Goal: Task Accomplishment & Management: Use online tool/utility

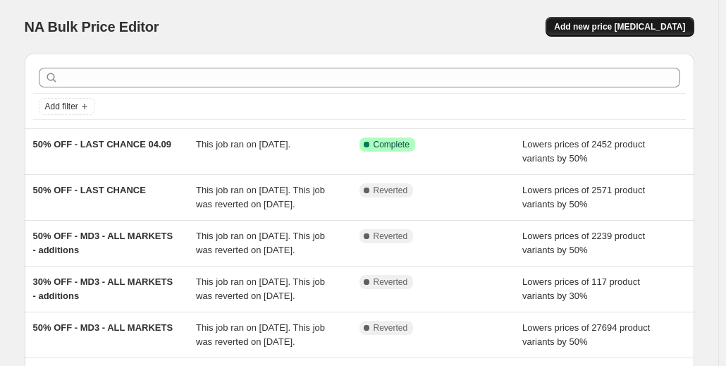
click at [612, 30] on span "Add new price [MEDICAL_DATA]" at bounding box center [619, 26] width 131 height 11
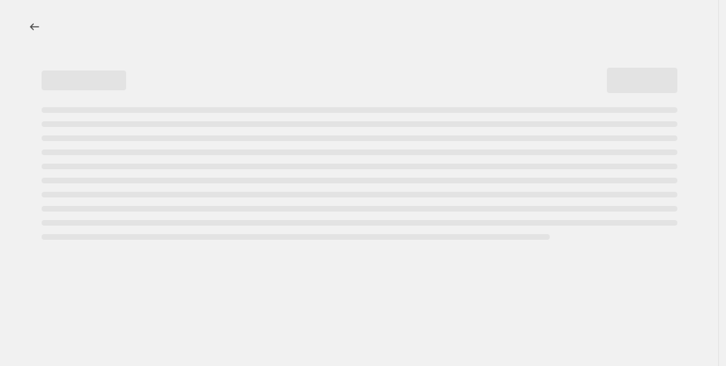
select select "percentage"
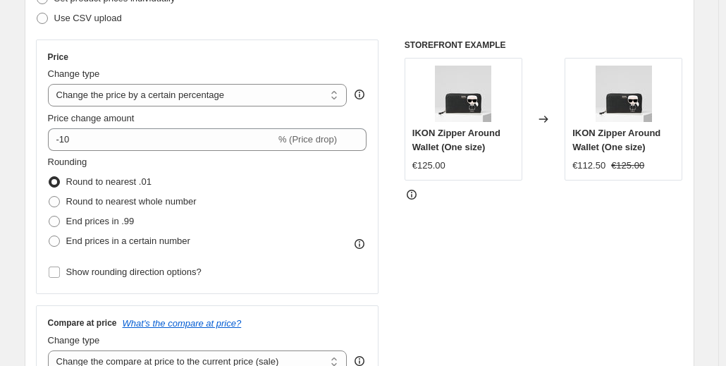
scroll to position [223, 0]
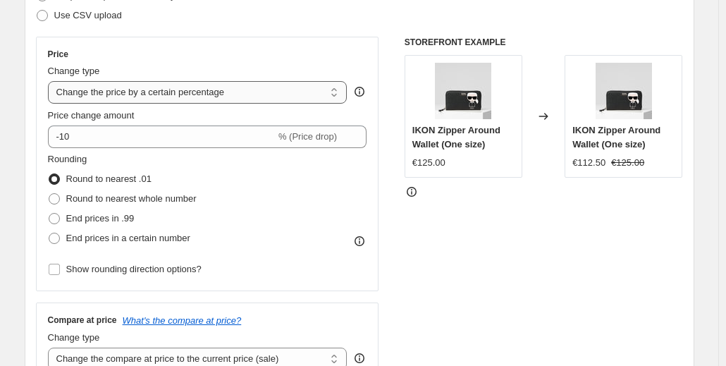
click at [179, 100] on select "Change the price to a certain amount Change the price by a certain amount Chang…" at bounding box center [198, 92] width 300 height 23
click at [51, 81] on select "Change the price to a certain amount Change the price by a certain amount Chang…" at bounding box center [198, 92] width 300 height 23
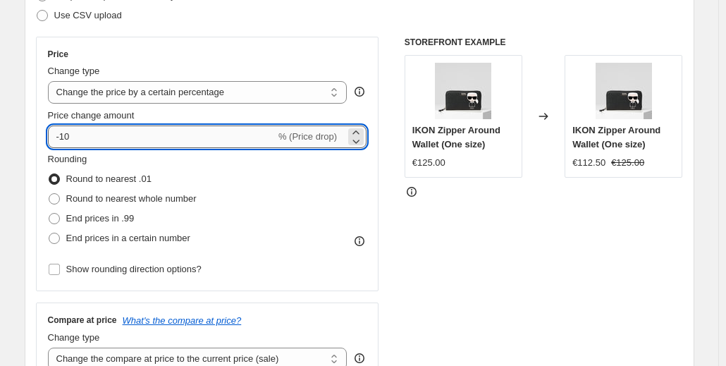
click at [119, 135] on input "-10" at bounding box center [162, 136] width 228 height 23
click at [207, 47] on div "Price Change type Change the price to a certain amount Change the price by a ce…" at bounding box center [207, 164] width 343 height 254
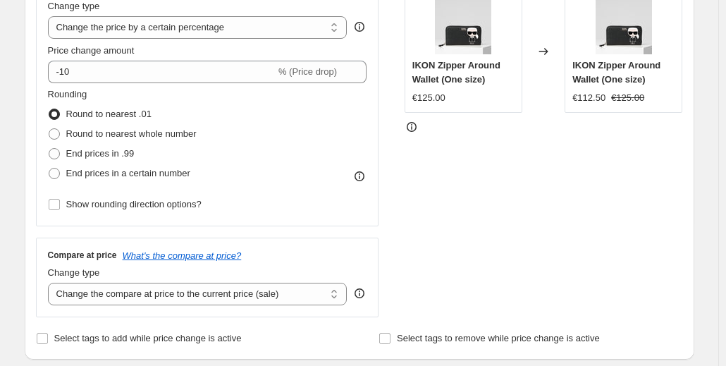
scroll to position [289, 0]
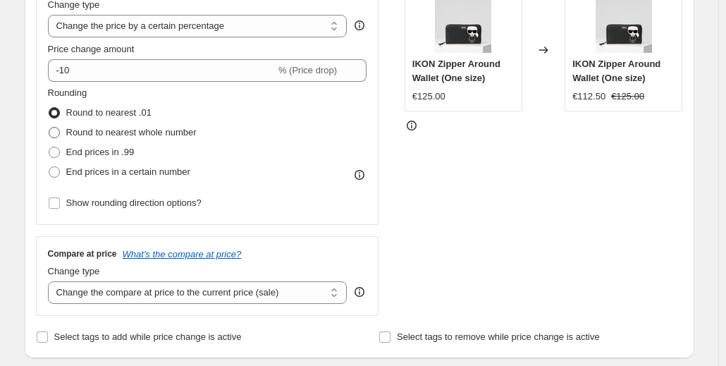
click at [58, 137] on span at bounding box center [54, 132] width 11 height 11
click at [49, 128] on input "Round to nearest whole number" at bounding box center [49, 127] width 1 height 1
radio input "true"
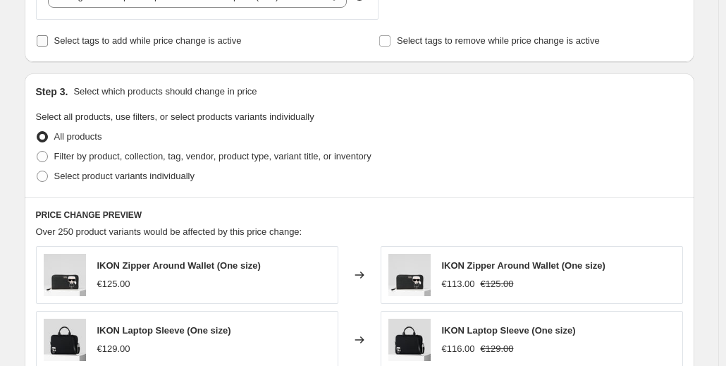
scroll to position [620, 0]
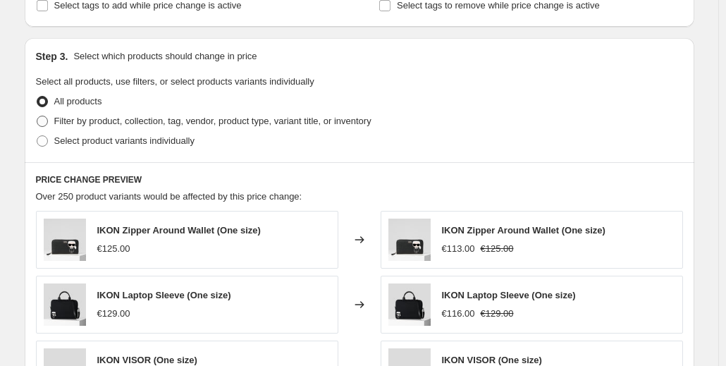
click at [47, 121] on span at bounding box center [42, 121] width 11 height 11
click at [37, 116] on input "Filter by product, collection, tag, vendor, product type, variant title, or inv…" at bounding box center [37, 116] width 1 height 1
radio input "true"
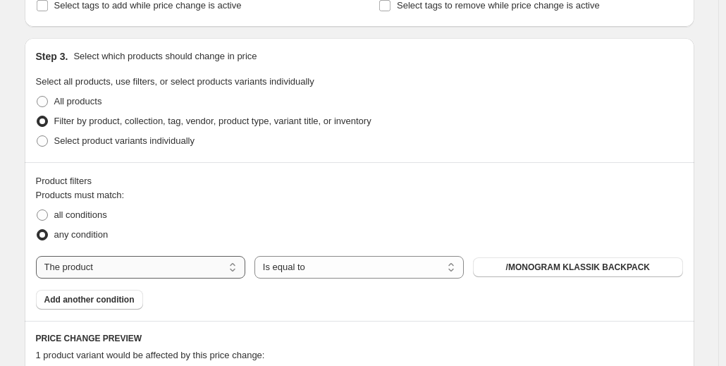
click at [173, 270] on select "The product The product's collection The product's tag The product's vendor The…" at bounding box center [140, 267] width 209 height 23
select select "tag"
click at [546, 266] on button "Back to School" at bounding box center [577, 267] width 209 height 20
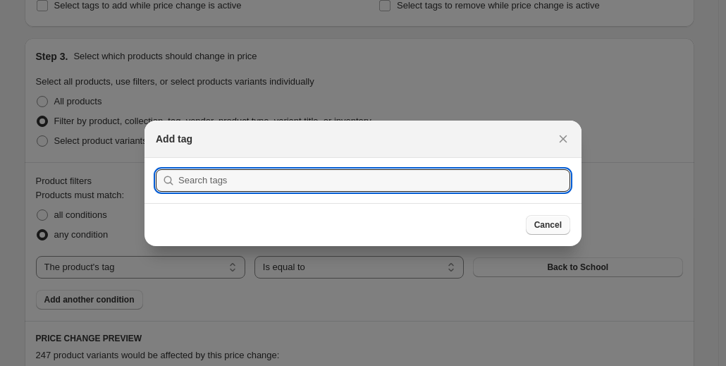
click at [539, 221] on span "Cancel" at bounding box center [547, 224] width 27 height 11
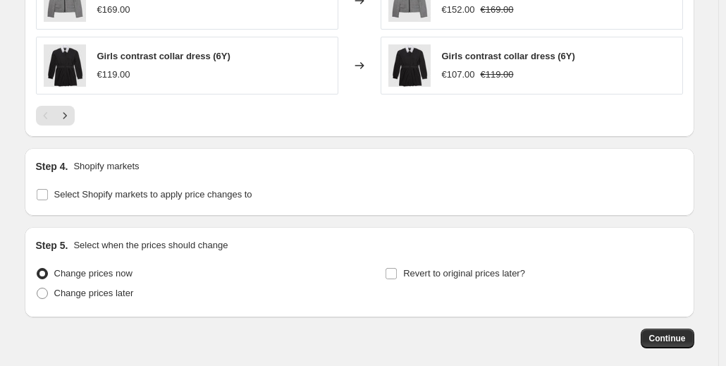
scroll to position [1277, 0]
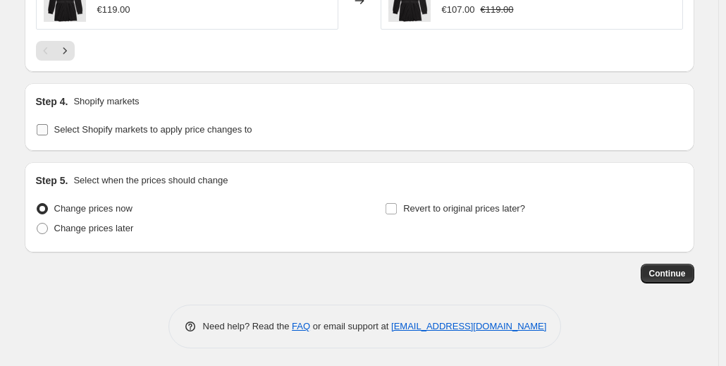
click at [39, 124] on input "Select Shopify markets to apply price changes to" at bounding box center [42, 129] width 11 height 11
checkbox input "true"
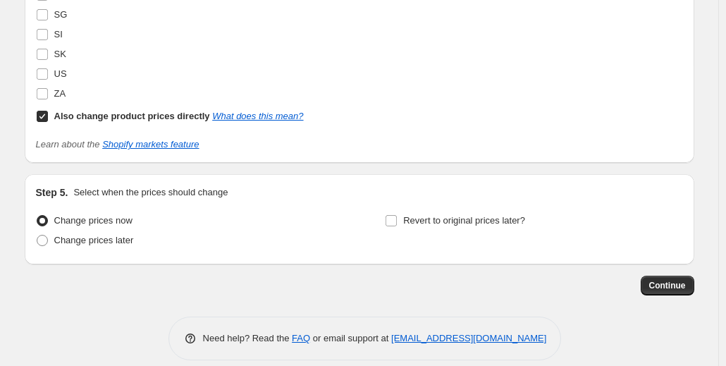
scroll to position [2023, 0]
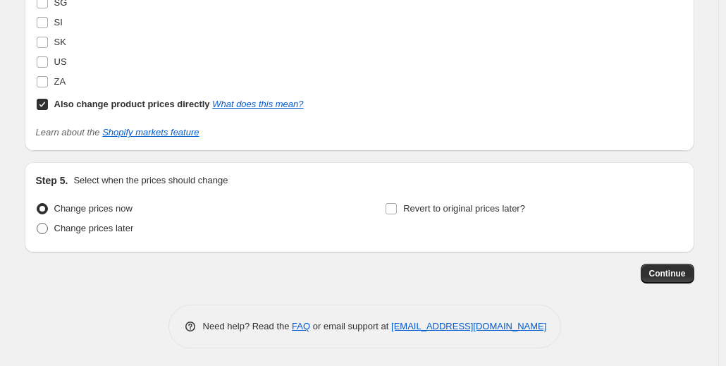
click at [43, 227] on span at bounding box center [42, 228] width 11 height 11
click at [37, 223] on input "Change prices later" at bounding box center [37, 223] width 1 height 1
radio input "true"
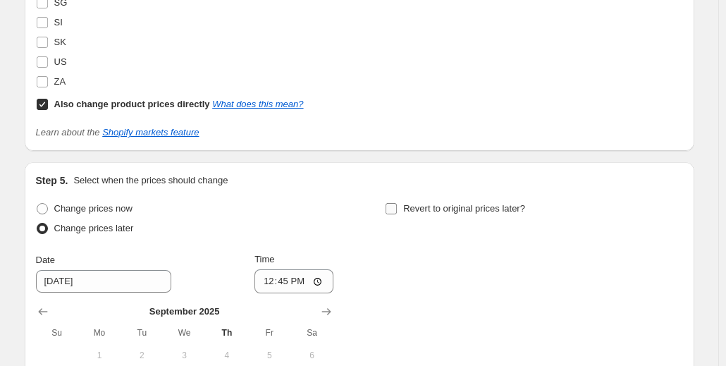
click at [395, 205] on input "Revert to original prices later?" at bounding box center [391, 208] width 11 height 11
checkbox input "true"
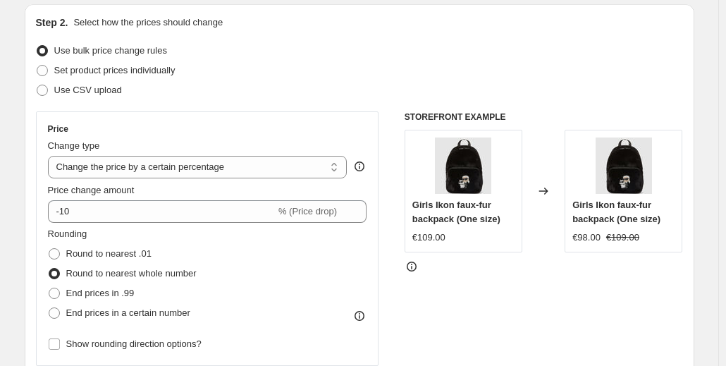
scroll to position [0, 0]
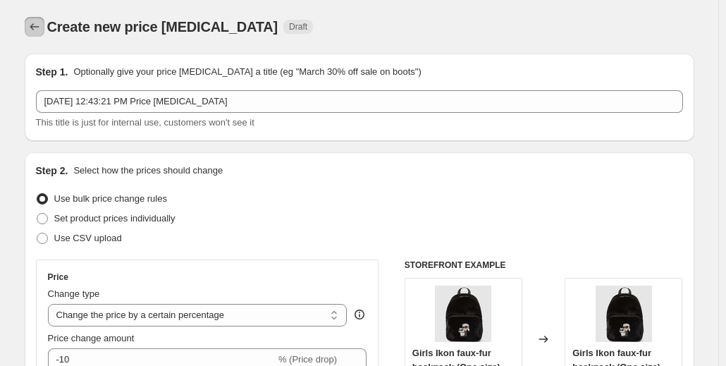
click at [38, 26] on icon "Price change jobs" at bounding box center [34, 27] width 14 height 14
